Goal: Manage account settings

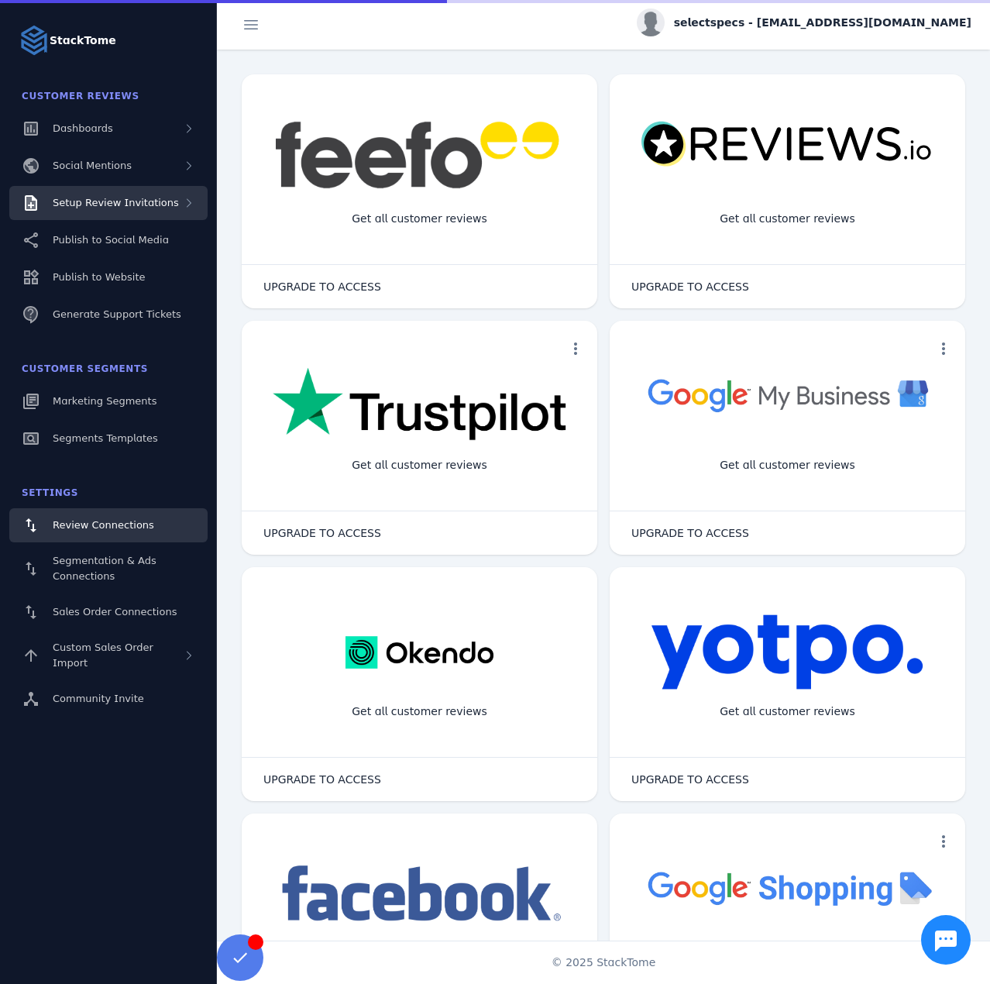
click at [131, 201] on span "Setup Review Invitations" at bounding box center [116, 203] width 126 height 12
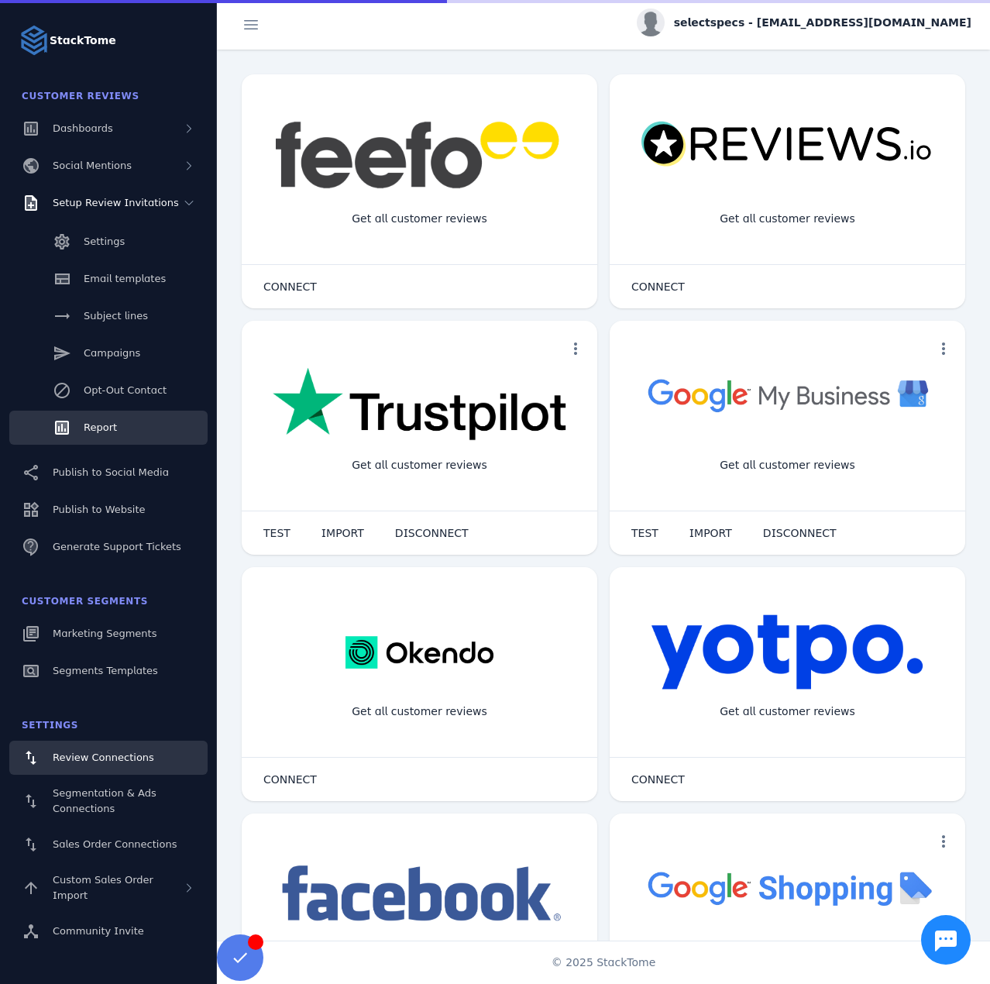
click at [105, 416] on link "Report" at bounding box center [108, 428] width 198 height 34
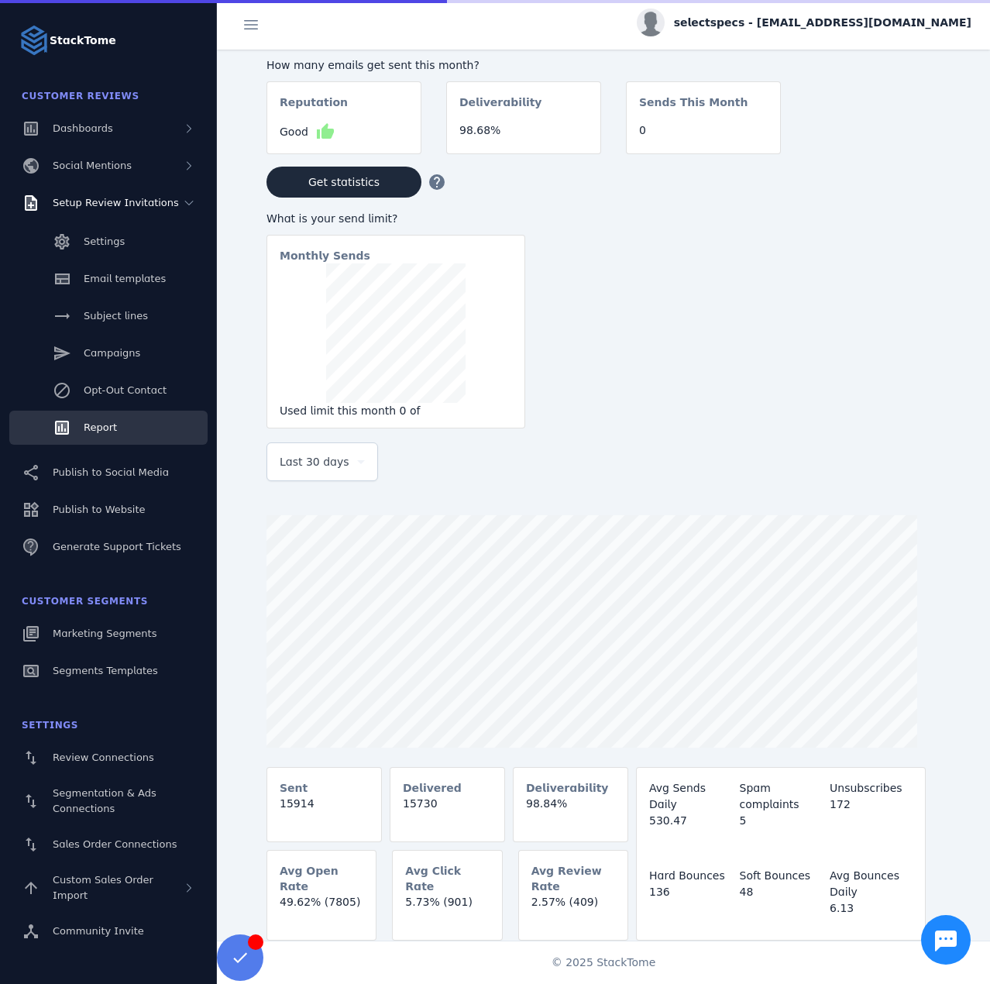
click at [344, 459] on div "Last 30 days" at bounding box center [315, 461] width 71 height 19
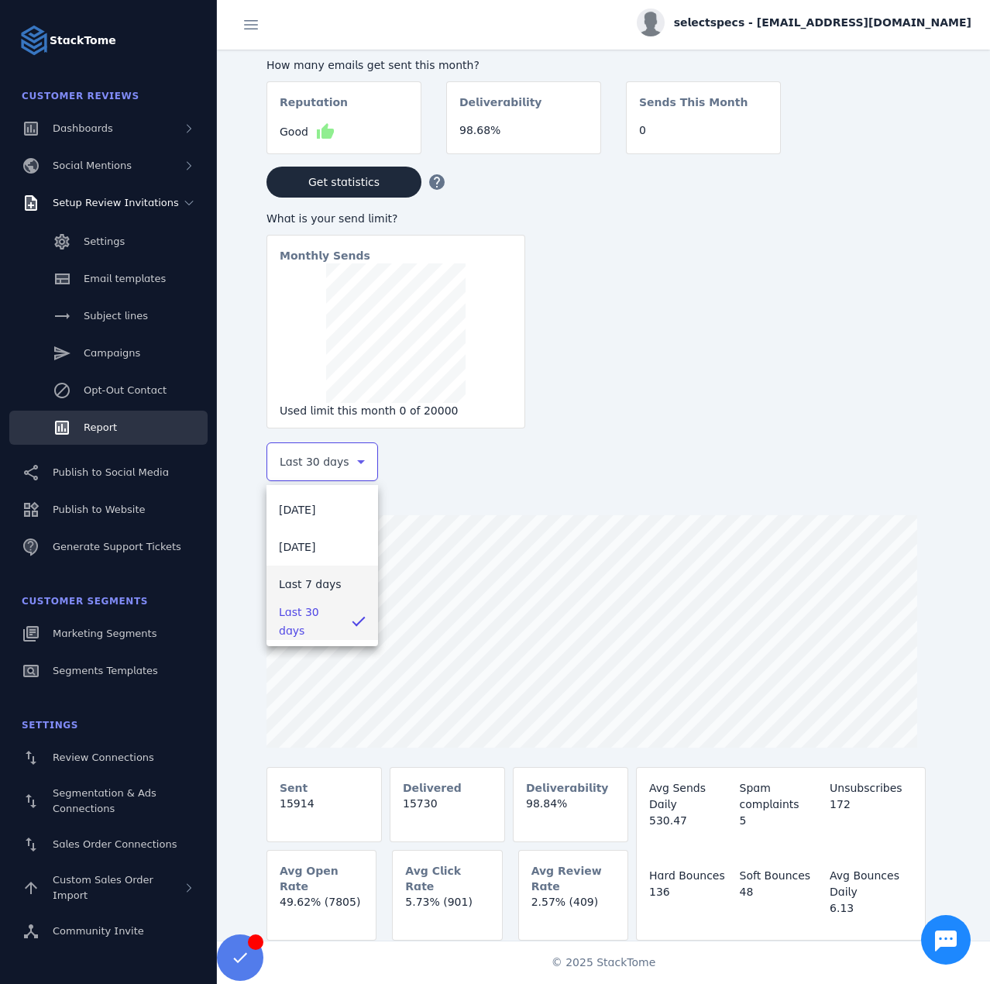
click at [310, 587] on span "Last 7 days" at bounding box center [310, 584] width 63 height 19
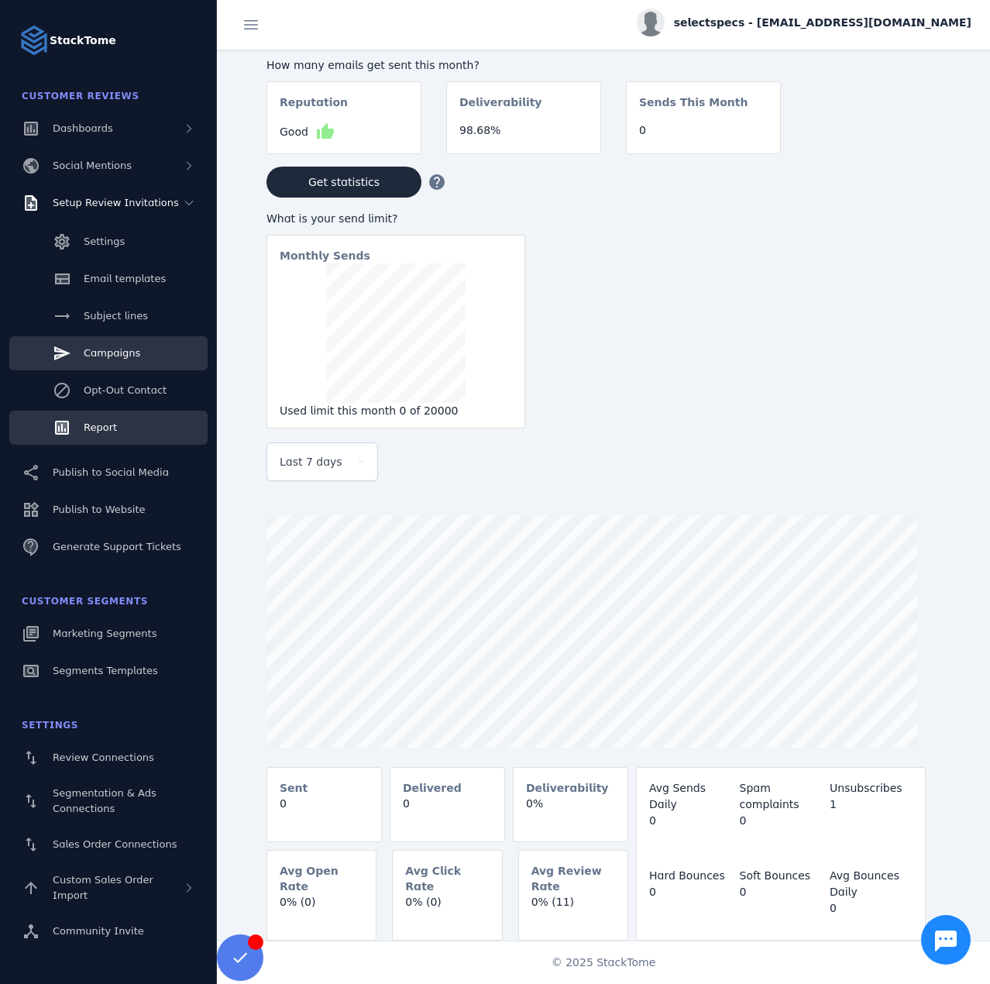
click at [115, 360] on div "Campaigns" at bounding box center [112, 353] width 57 height 15
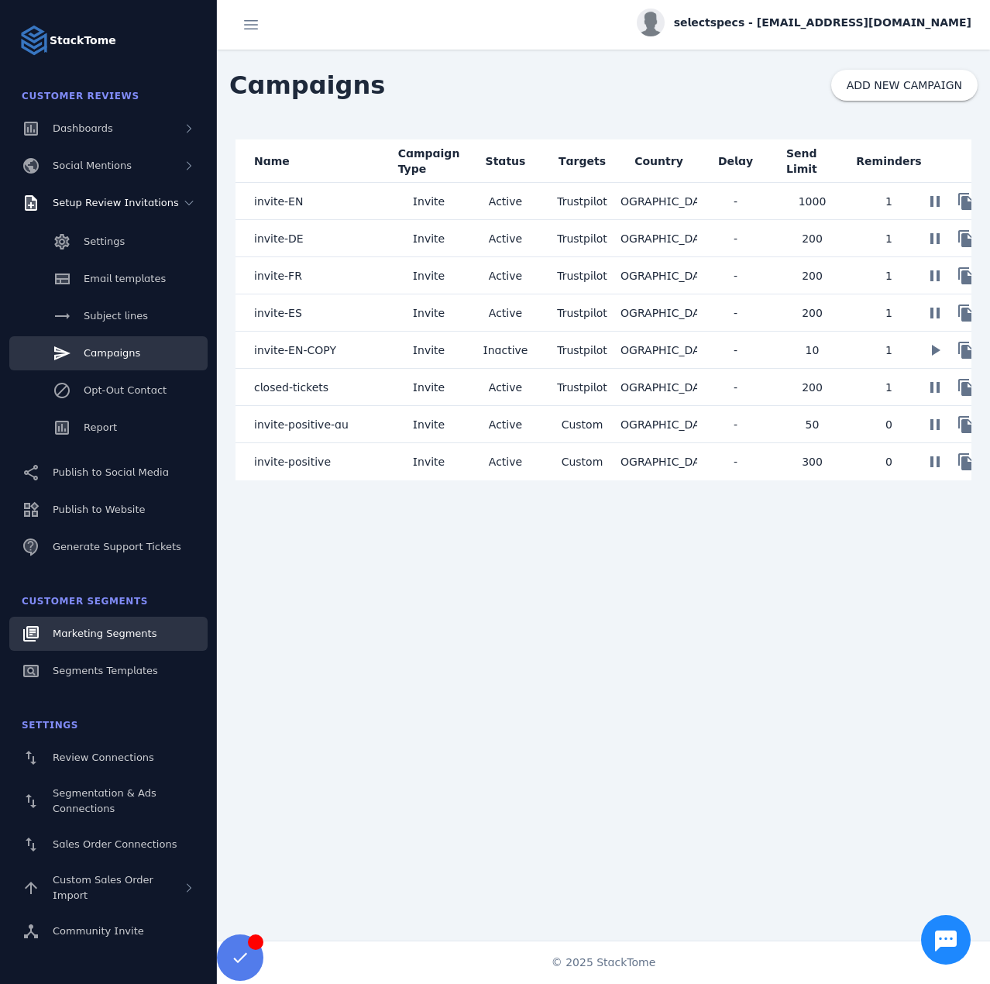
click at [101, 645] on link "Marketing Segments" at bounding box center [108, 634] width 198 height 34
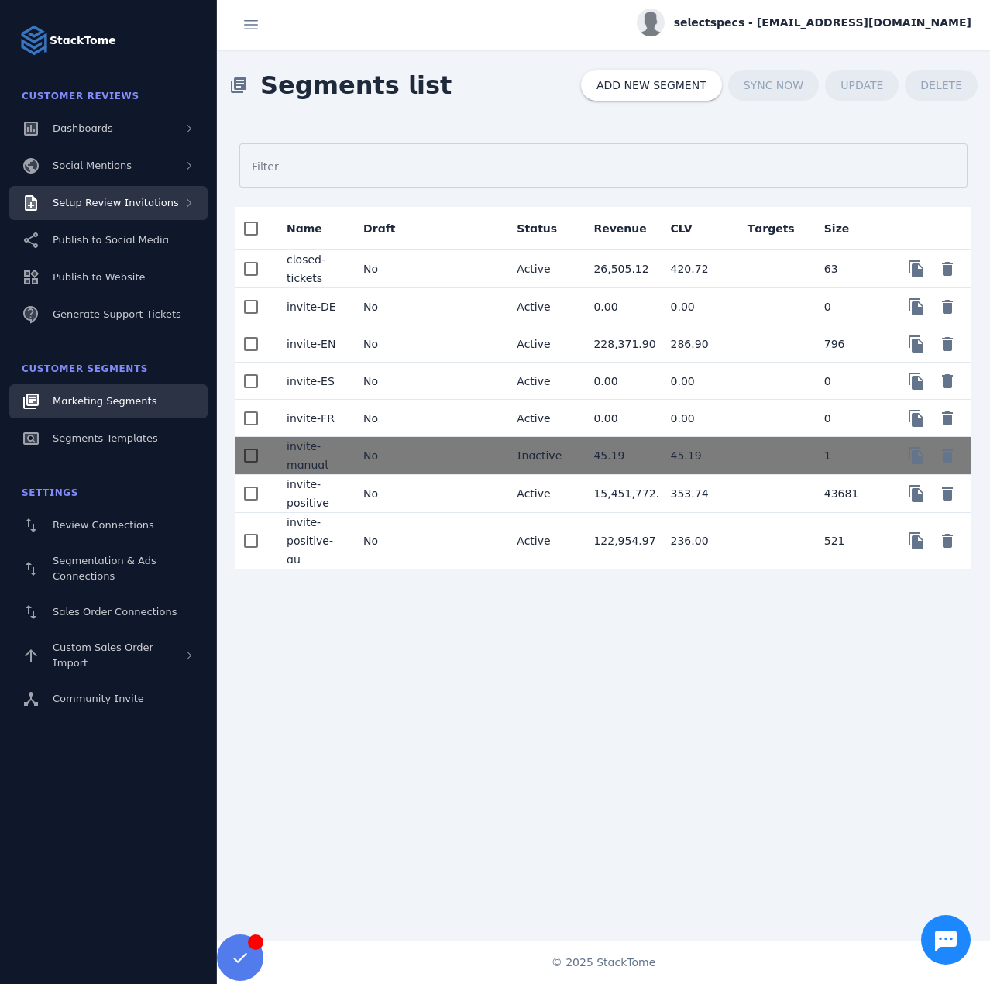
click at [138, 211] on div "Setup Review Invitations" at bounding box center [108, 203] width 198 height 34
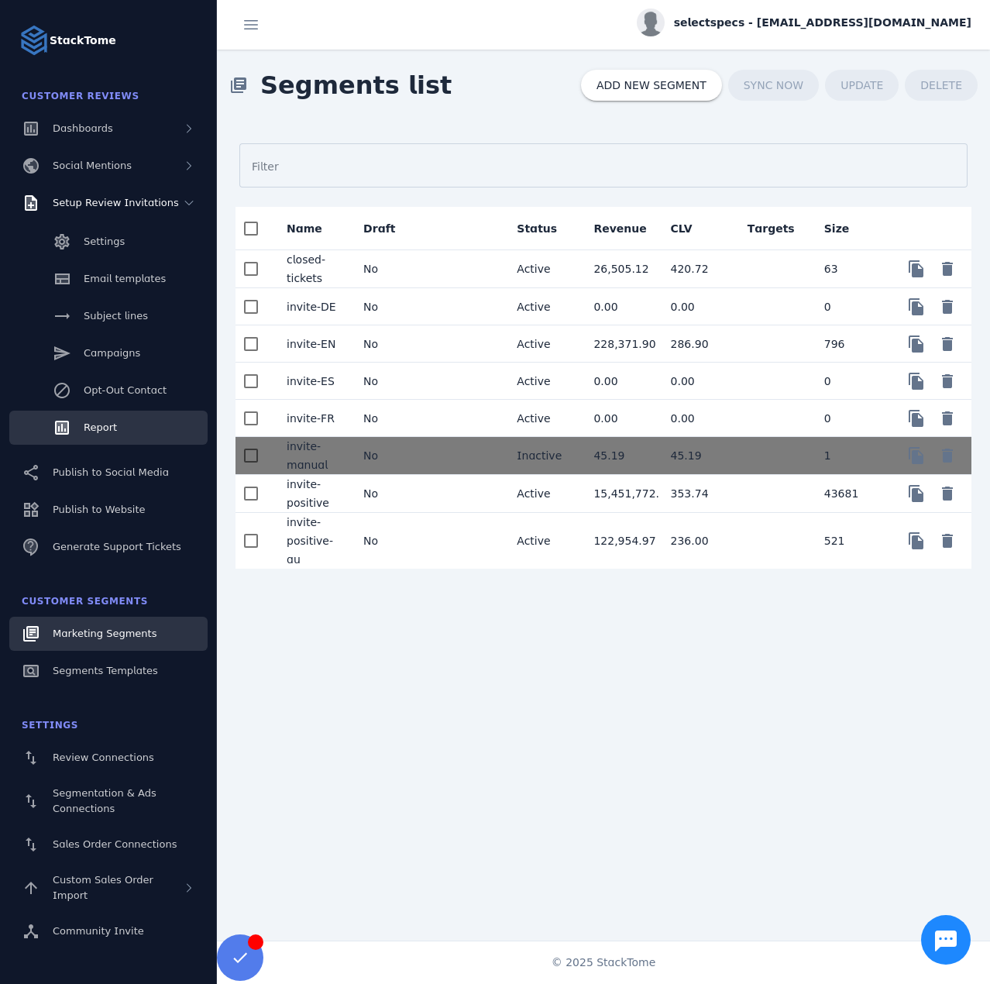
click at [112, 434] on div "Report" at bounding box center [100, 427] width 33 height 15
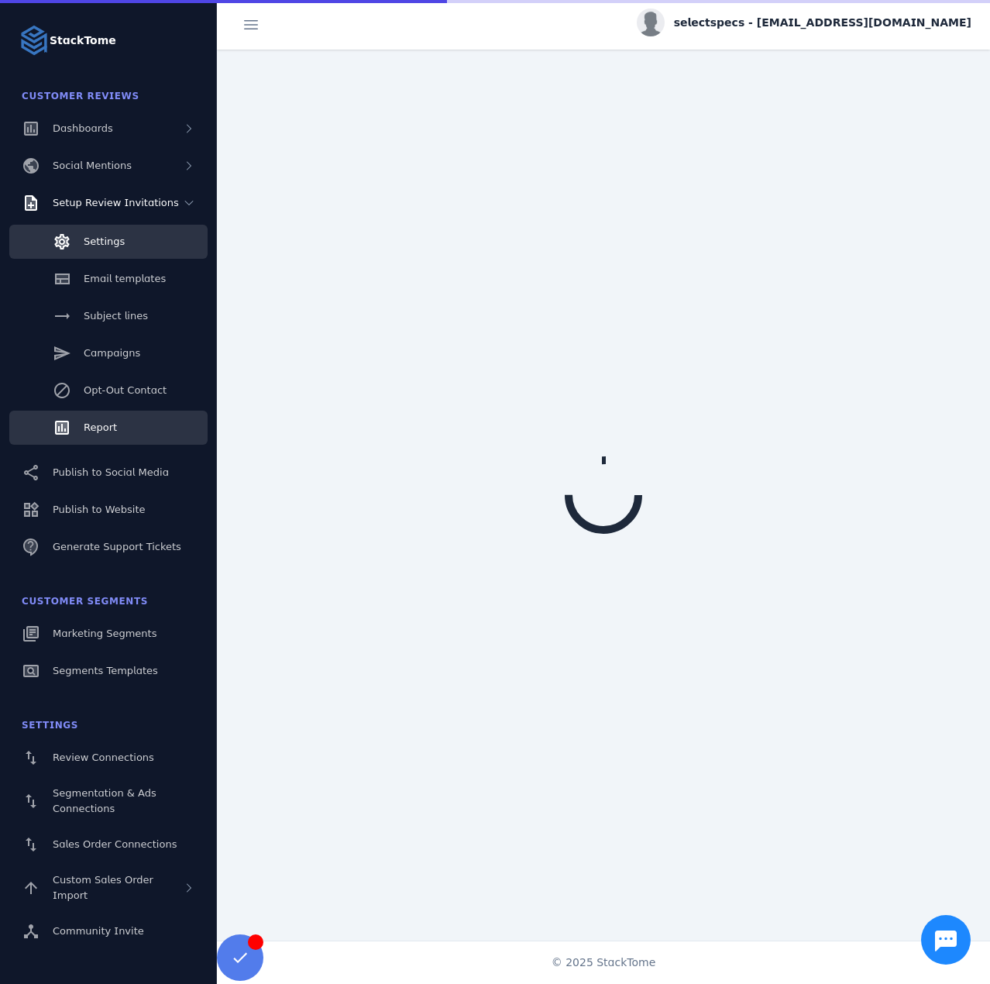
click at [119, 247] on span "Settings" at bounding box center [104, 242] width 41 height 12
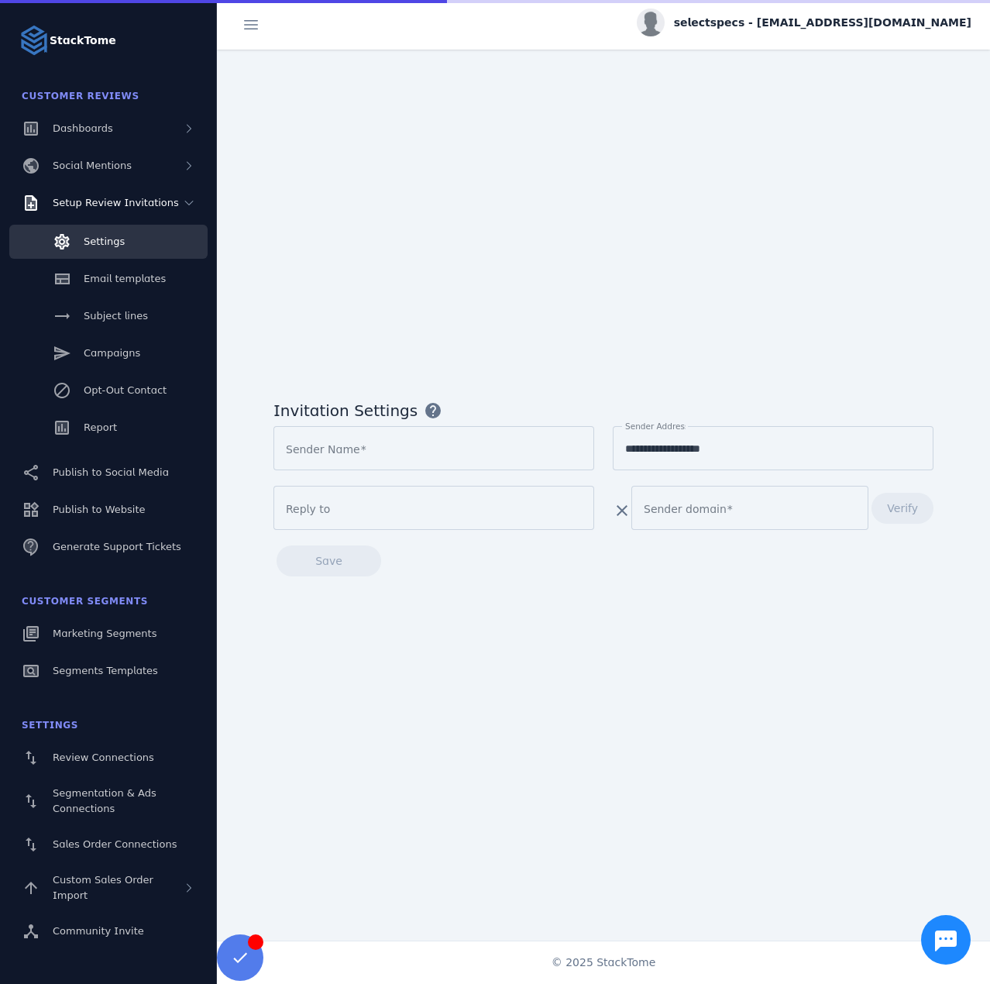
type input "**********"
click at [817, 24] on span "selectspecs - [EMAIL_ADDRESS][DOMAIN_NAME]" at bounding box center [823, 23] width 298 height 16
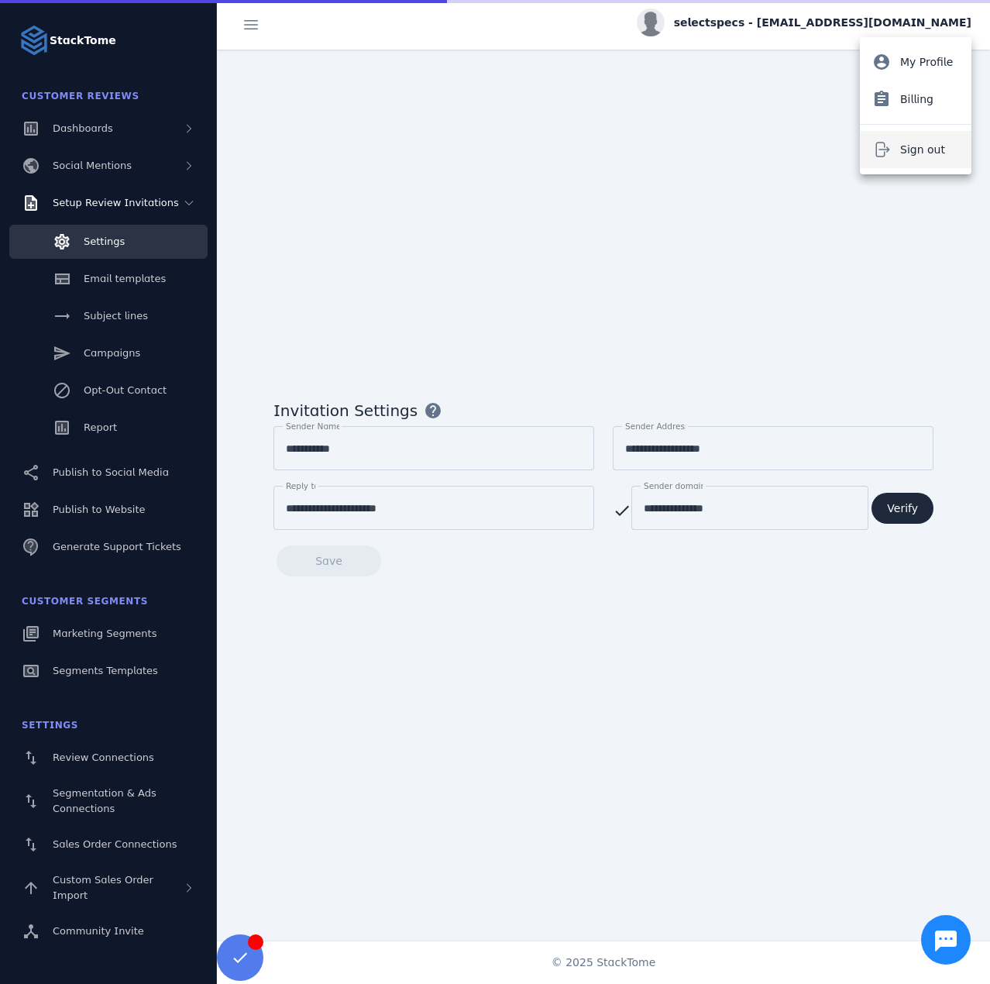
click at [913, 143] on span "Sign out" at bounding box center [922, 149] width 45 height 19
